Goal: Navigation & Orientation: Find specific page/section

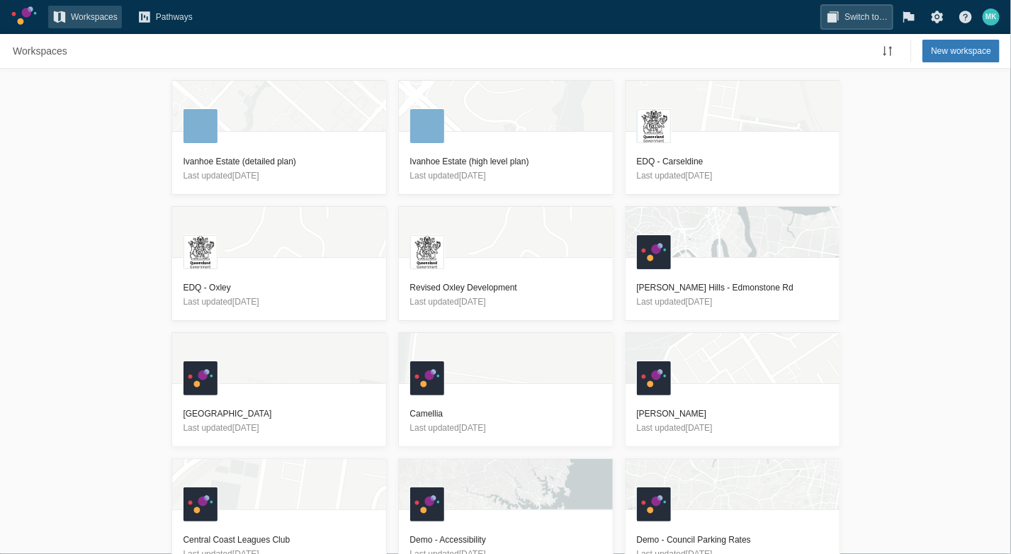
click at [851, 15] on span "Switch to…" at bounding box center [865, 17] width 43 height 14
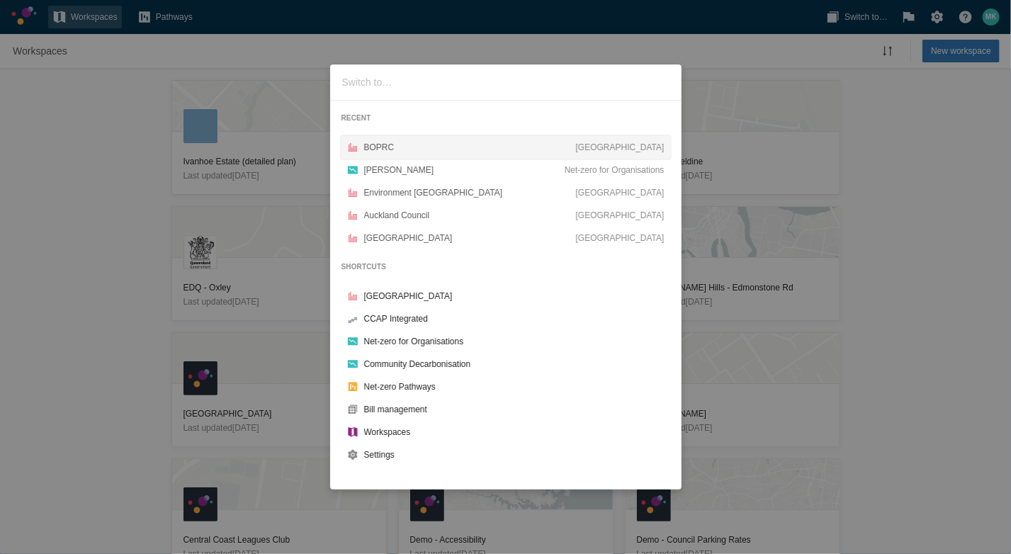
click at [374, 152] on div "BOPRC" at bounding box center [470, 147] width 212 height 14
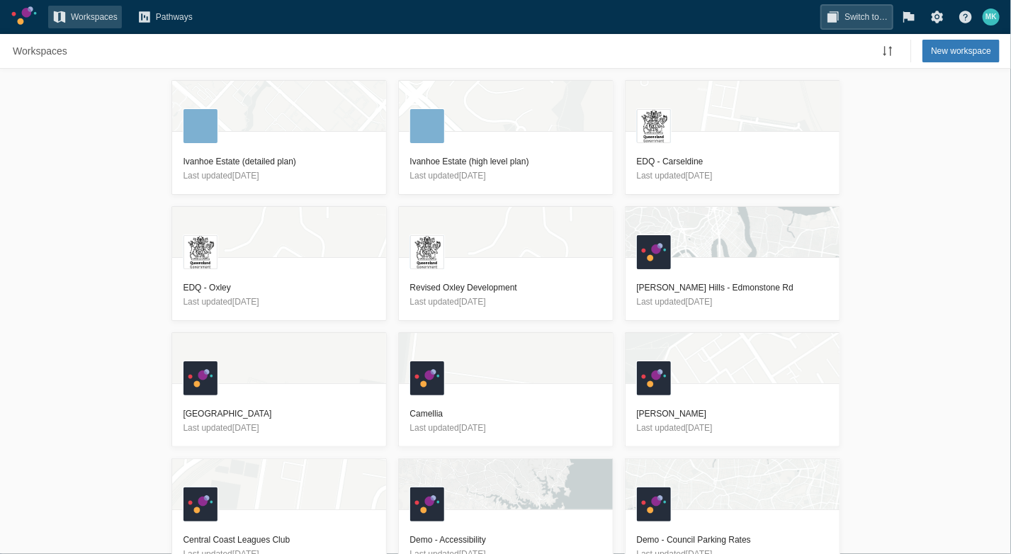
click at [867, 8] on span "Switch to…" at bounding box center [856, 17] width 70 height 23
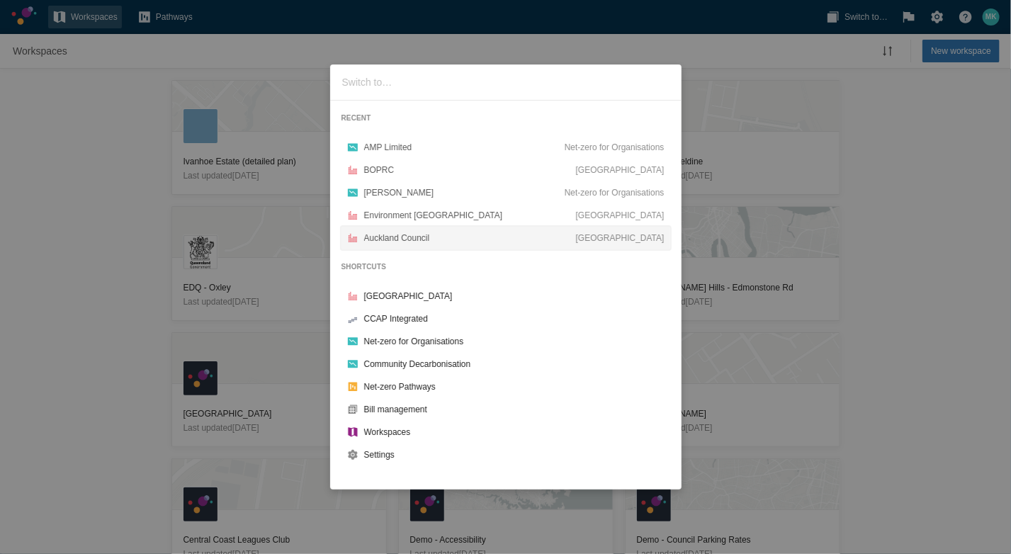
click at [402, 232] on div "Auckland Council" at bounding box center [470, 238] width 212 height 14
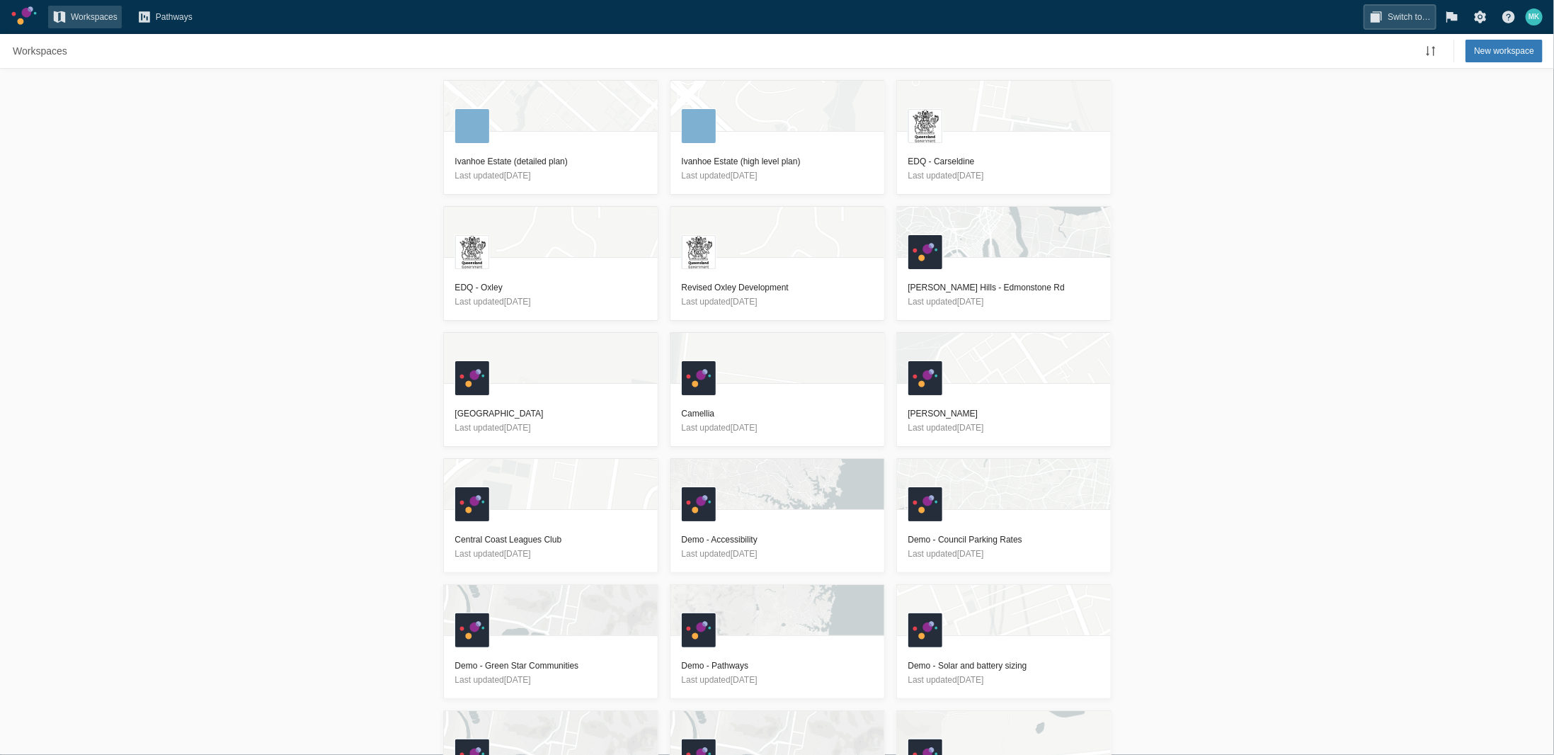
click at [1391, 17] on span "Switch to…" at bounding box center [1409, 17] width 43 height 14
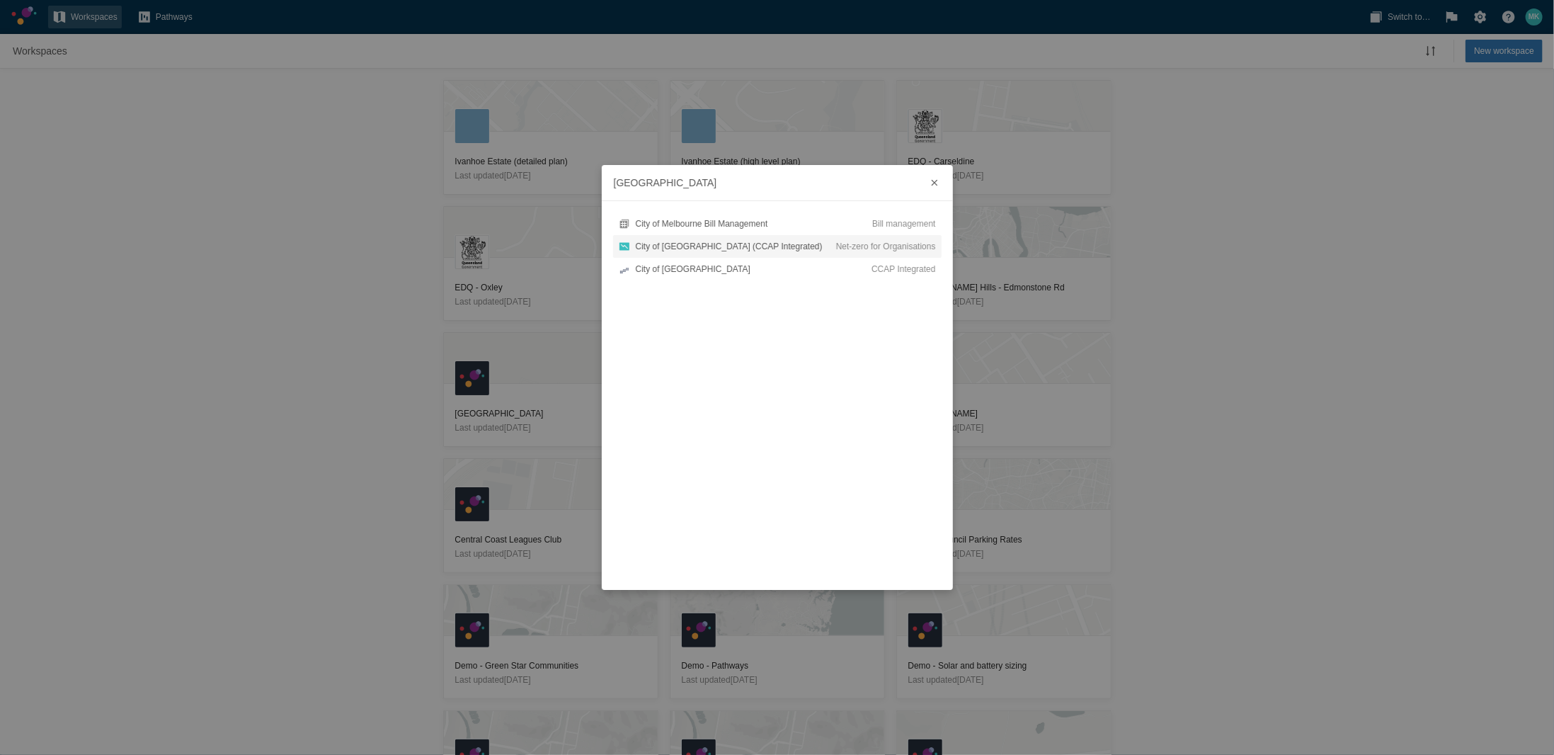
type input "melbourne"
click at [681, 251] on div "City of Melbourne (CCAP Integrated)" at bounding box center [736, 246] width 200 height 14
